Goal: Transaction & Acquisition: Purchase product/service

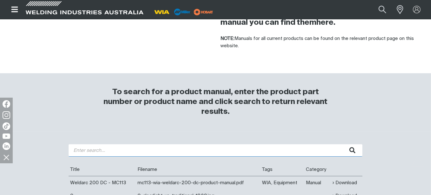
drag, startPoint x: 0, startPoint y: 0, endPoint x: 142, endPoint y: 149, distance: 206.1
click at [142, 149] on input "search" at bounding box center [216, 150] width 294 height 12
type input "w66"
click at [342, 144] on button "submit" at bounding box center [352, 150] width 20 height 12
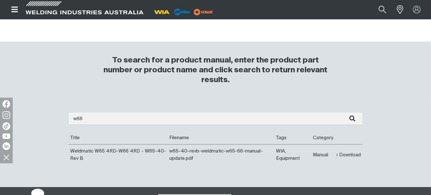
scroll to position [222, 0]
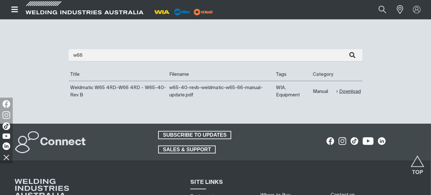
click at [347, 91] on link "Download" at bounding box center [348, 91] width 24 height 7
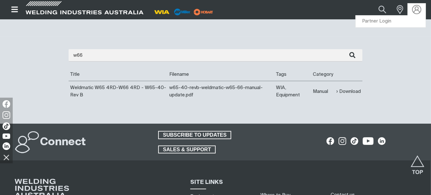
click at [420, 12] on img at bounding box center [416, 9] width 9 height 9
click at [401, 19] on link "Partner Login" at bounding box center [390, 22] width 70 height 12
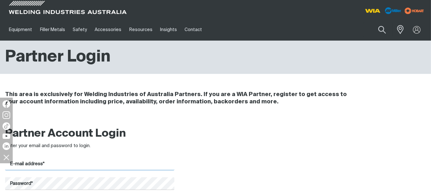
type input "[EMAIL_ADDRESS][DOMAIN_NAME]"
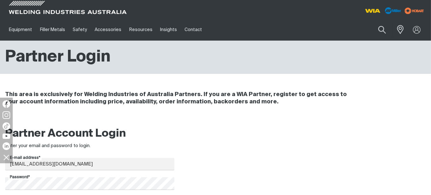
scroll to position [127, 0]
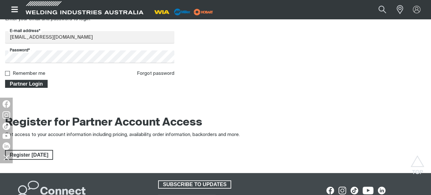
click at [45, 82] on span "Partner Login" at bounding box center [26, 84] width 41 height 8
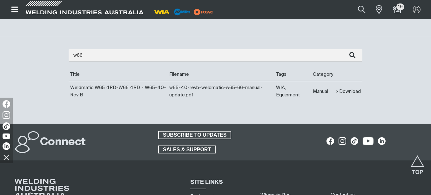
scroll to position [63, 0]
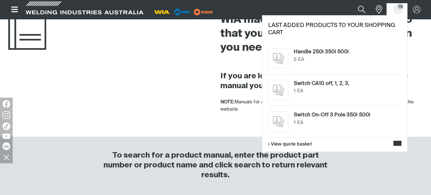
click at [397, 7] on span "19" at bounding box center [400, 6] width 8 height 7
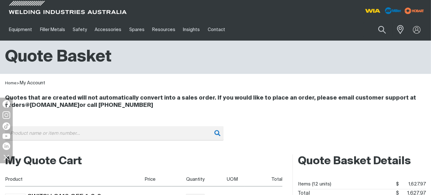
scroll to position [32, 0]
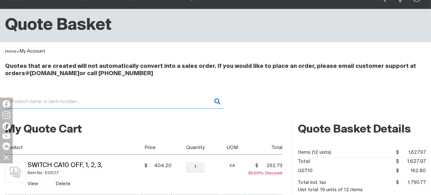
click at [55, 103] on input "Search" at bounding box center [114, 102] width 218 height 14
paste input "PWA038"
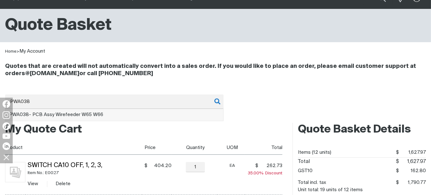
click at [78, 111] on li "PWA038 - PCB Assy Wirefeeder W65 W66" at bounding box center [114, 115] width 218 height 12
type input "PWA038 - PCB Assy Wirefeeder W65 W66"
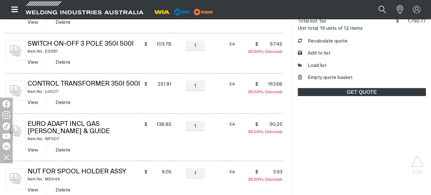
scroll to position [127, 0]
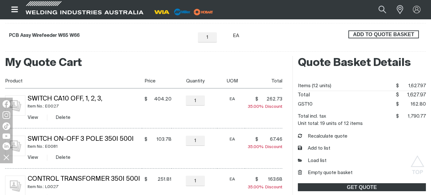
click at [363, 34] on span "ADD TO QUOTE BASKET" at bounding box center [383, 34] width 69 height 8
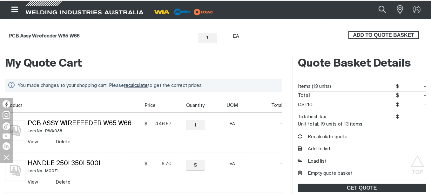
scroll to position [126, 0]
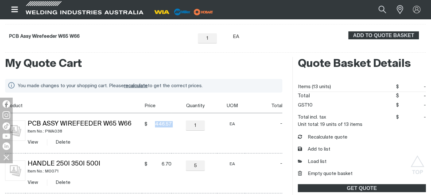
drag, startPoint x: 153, startPoint y: 124, endPoint x: 173, endPoint y: 124, distance: 19.7
click at [173, 124] on tr "PCB Assy Wirefeeder W65 W66 Item No.: PWA038 View Delete $ 446.57 $446.57 − 1 Q…" at bounding box center [143, 133] width 277 height 40
click at [147, 136] on td "$ 446.57 $446.57" at bounding box center [156, 133] width 29 height 40
